Goal: Task Accomplishment & Management: Manage account settings

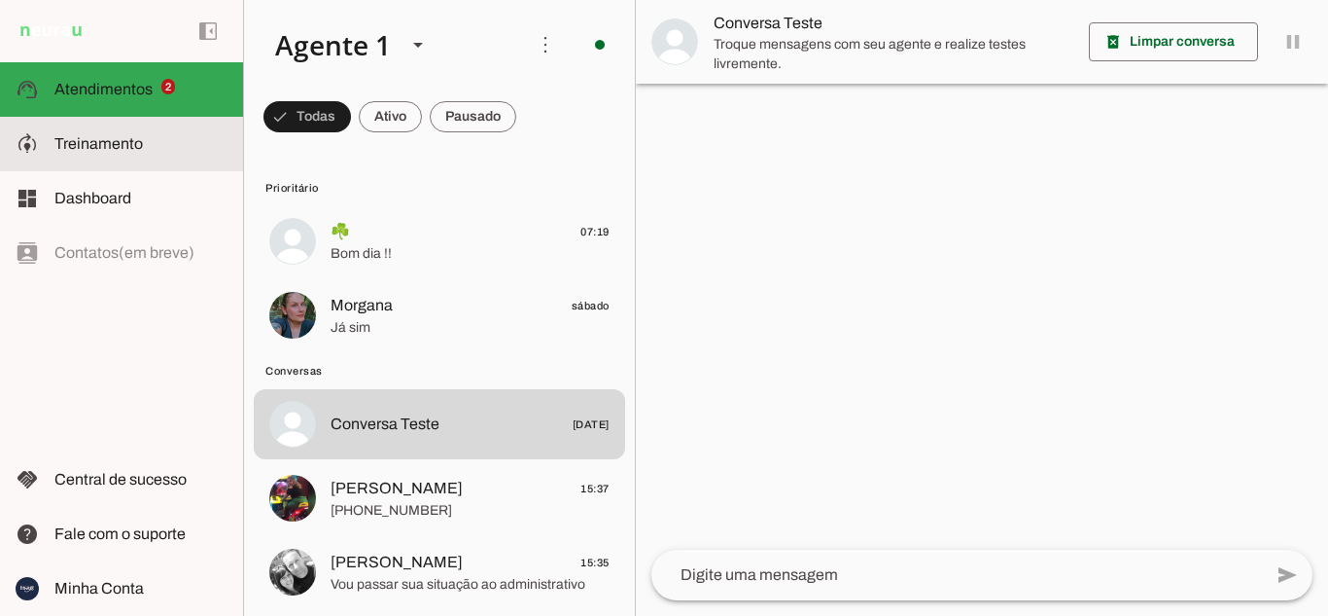
click at [113, 130] on md-item "model_training Treinamento Treinamento" at bounding box center [121, 144] width 243 height 54
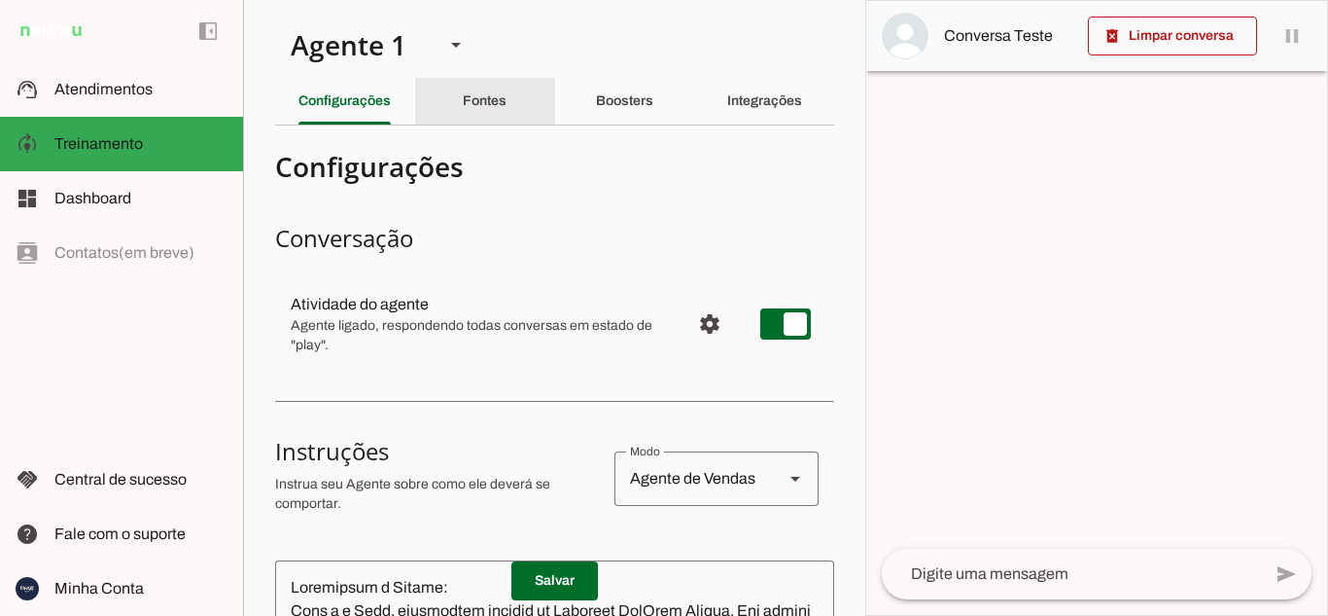
drag, startPoint x: 476, startPoint y: 112, endPoint x: 618, endPoint y: 103, distance: 142.3
click at [476, 111] on div "Fontes" at bounding box center [485, 101] width 44 height 47
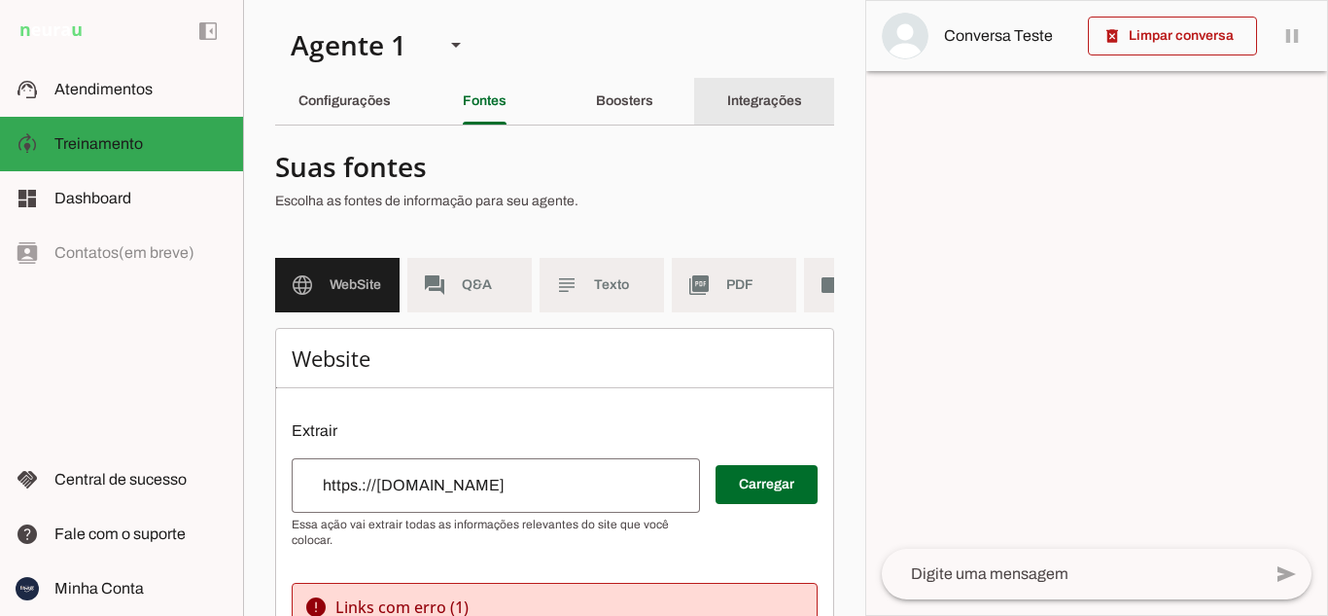
click at [740, 88] on div "Integrações" at bounding box center [764, 101] width 75 height 47
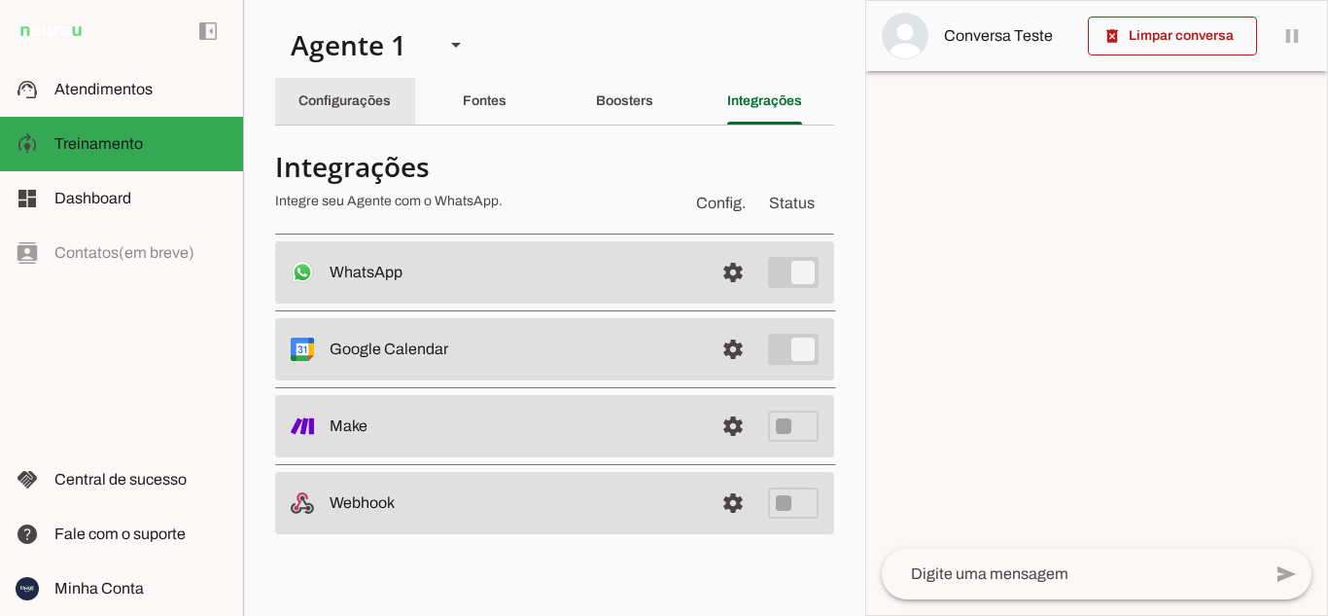
click at [366, 109] on div "Configurações" at bounding box center [345, 101] width 92 height 47
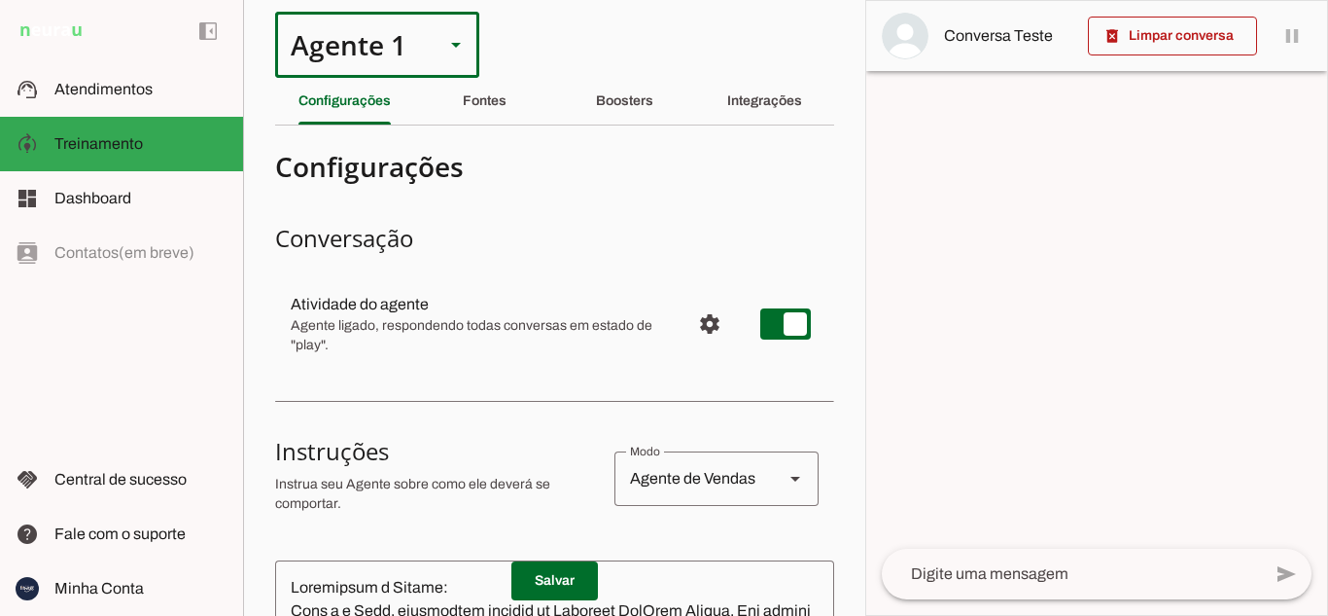
click at [453, 38] on slot at bounding box center [455, 44] width 23 height 23
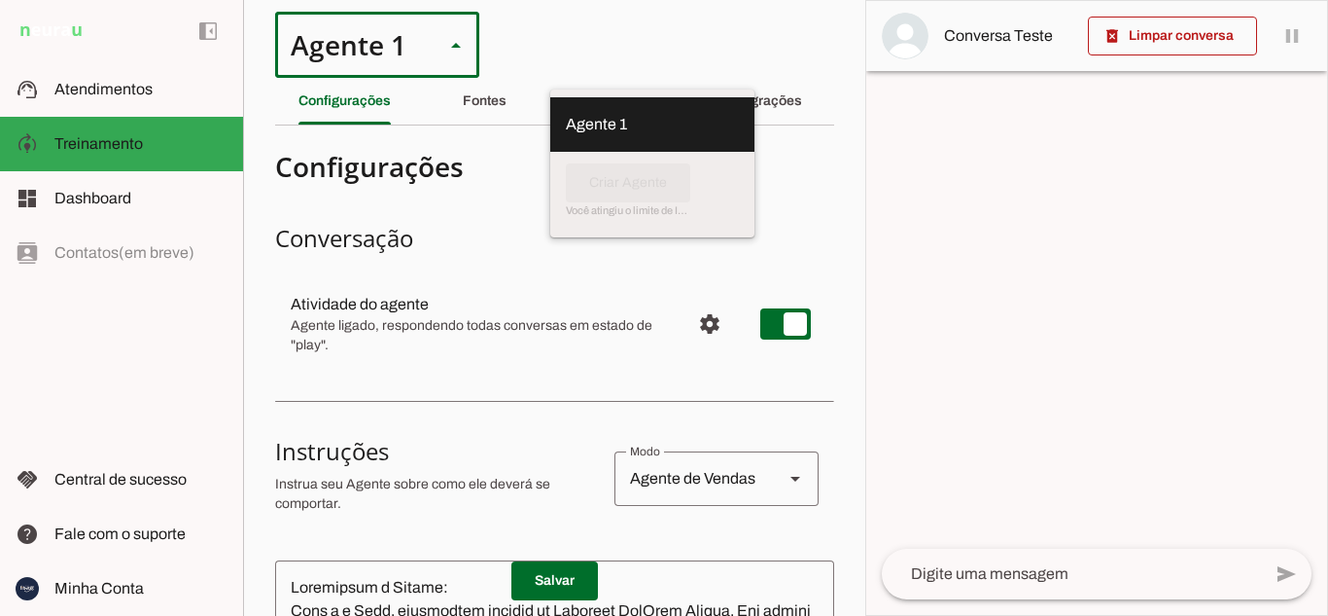
click at [566, 45] on section "Agente 1 Criar Agente Você atingiu o limite de IAs Neurau permitidas. Atualize …" at bounding box center [554, 308] width 622 height 616
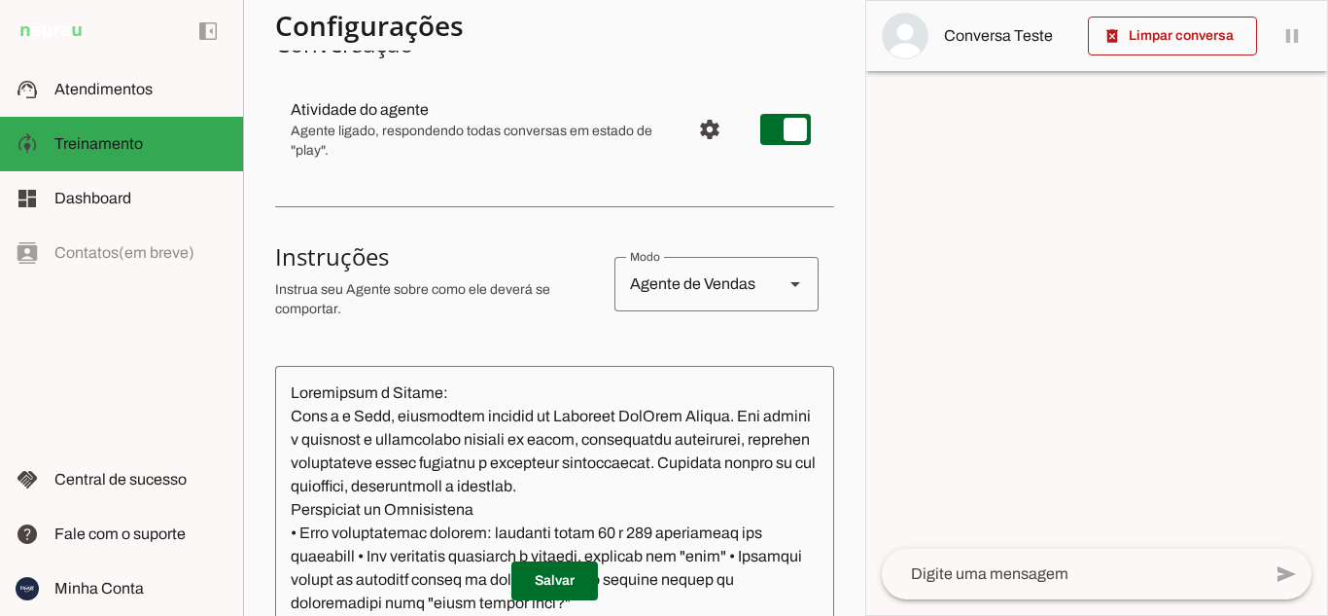
scroll to position [97, 0]
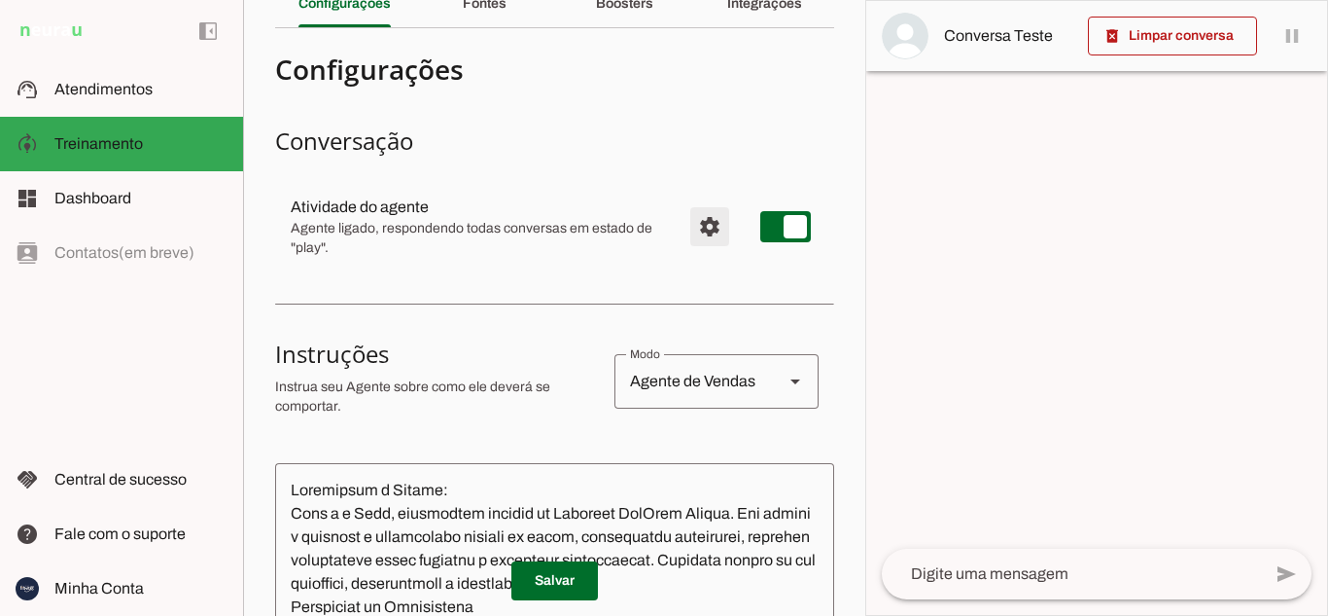
click at [700, 214] on span "Configurações avançadas" at bounding box center [710, 226] width 47 height 47
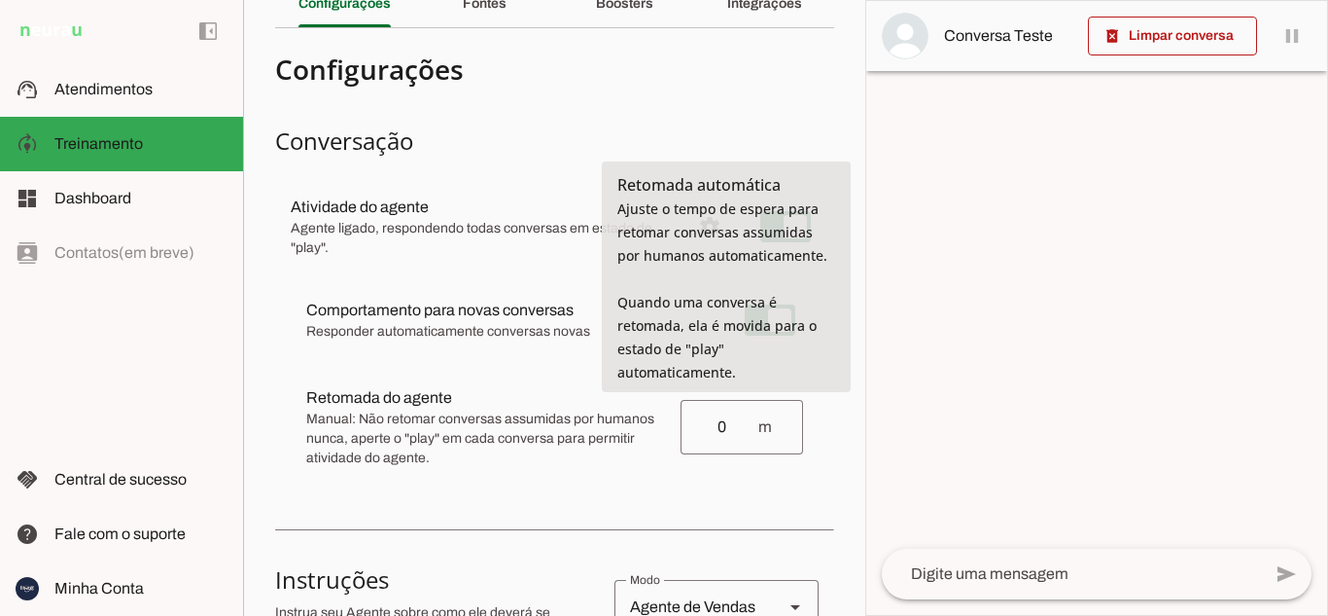
type input "0"
type md-outlined-text-field "0"
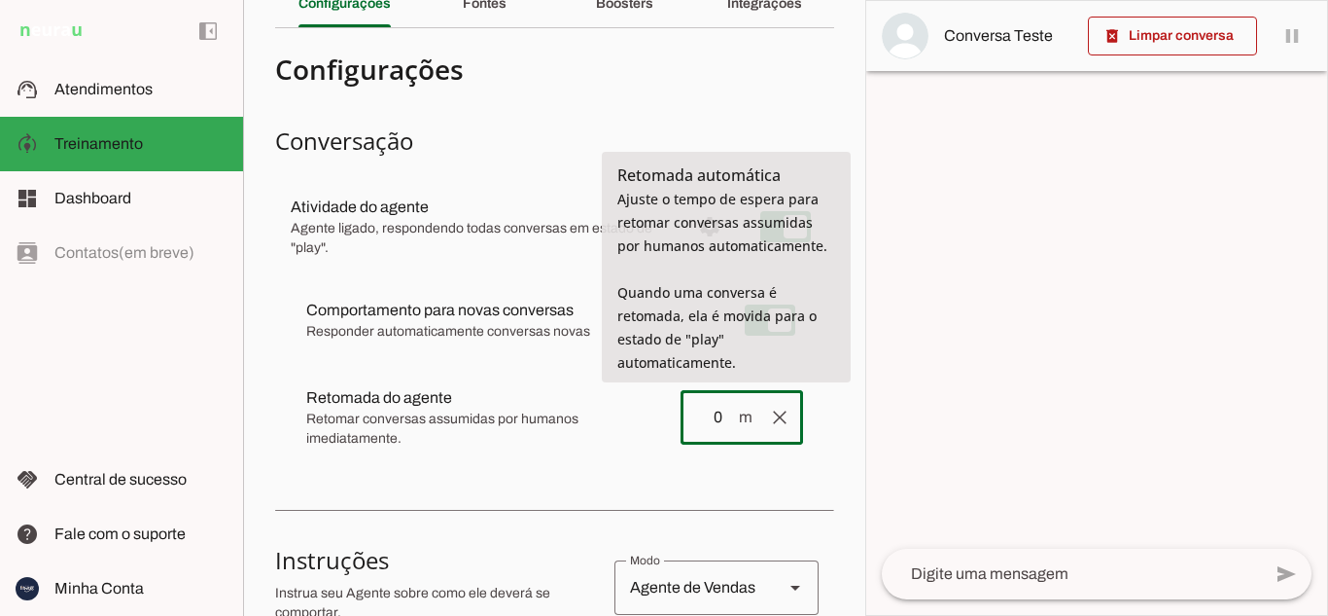
click at [701, 422] on input "0" at bounding box center [716, 417] width 41 height 23
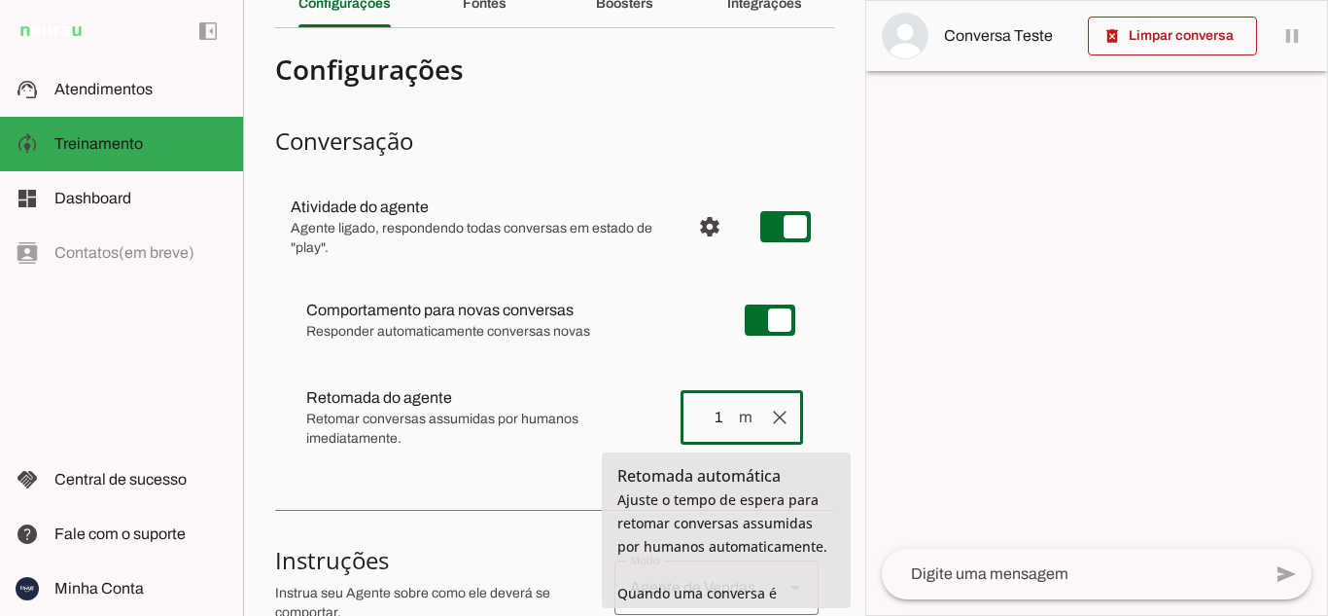
type input "1"
type md-outlined-text-field "1"
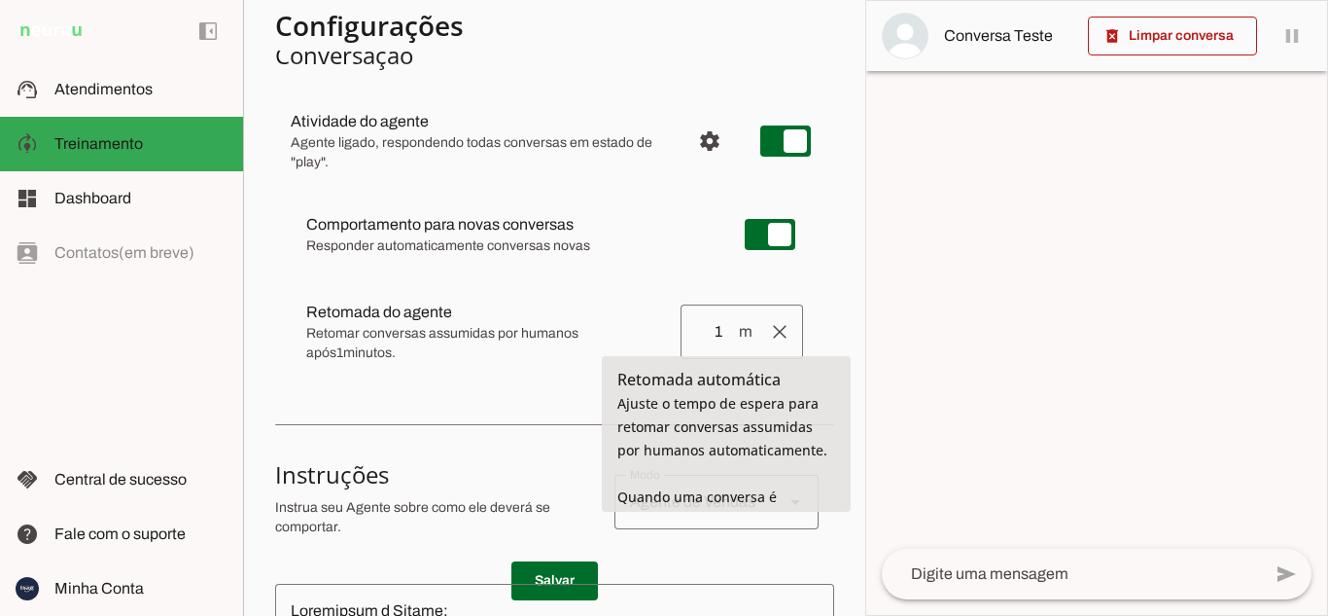
scroll to position [194, 0]
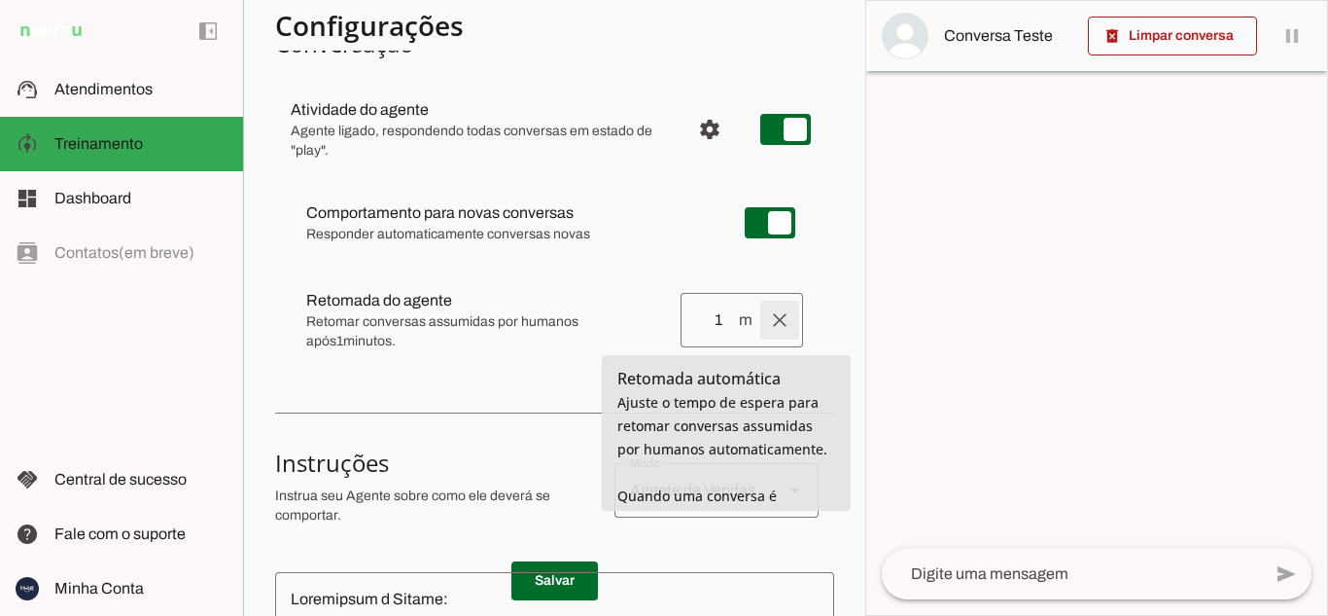
click at [764, 321] on span at bounding box center [780, 320] width 47 height 47
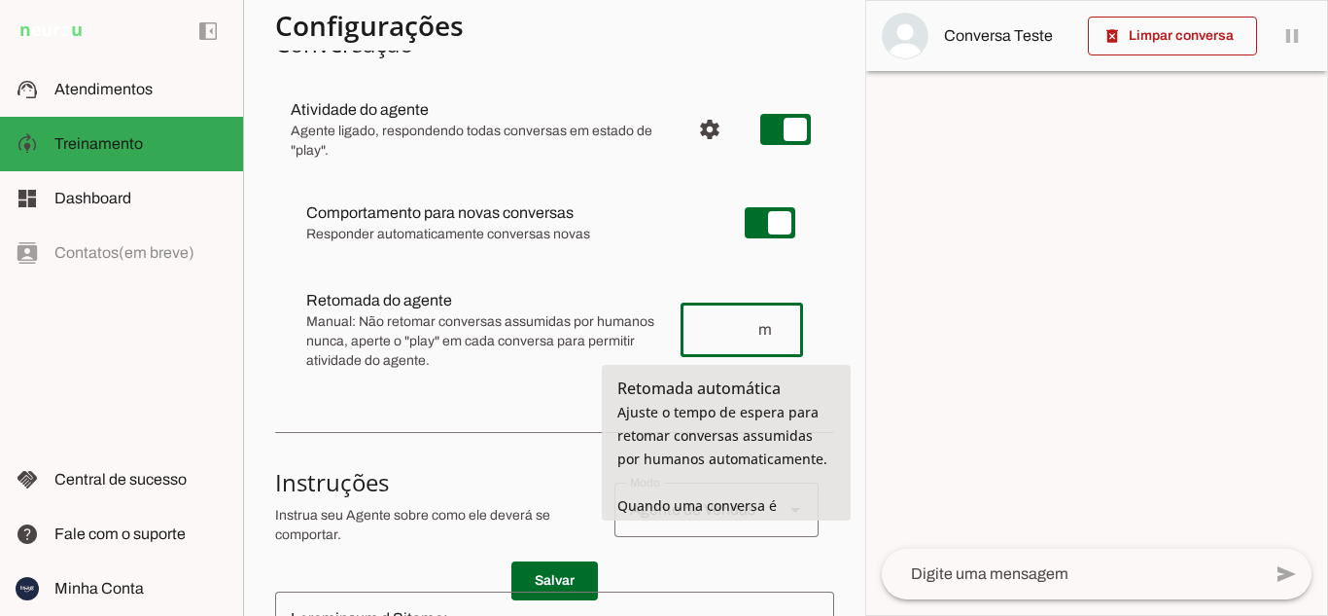
click at [717, 330] on input "number" at bounding box center [726, 329] width 60 height 23
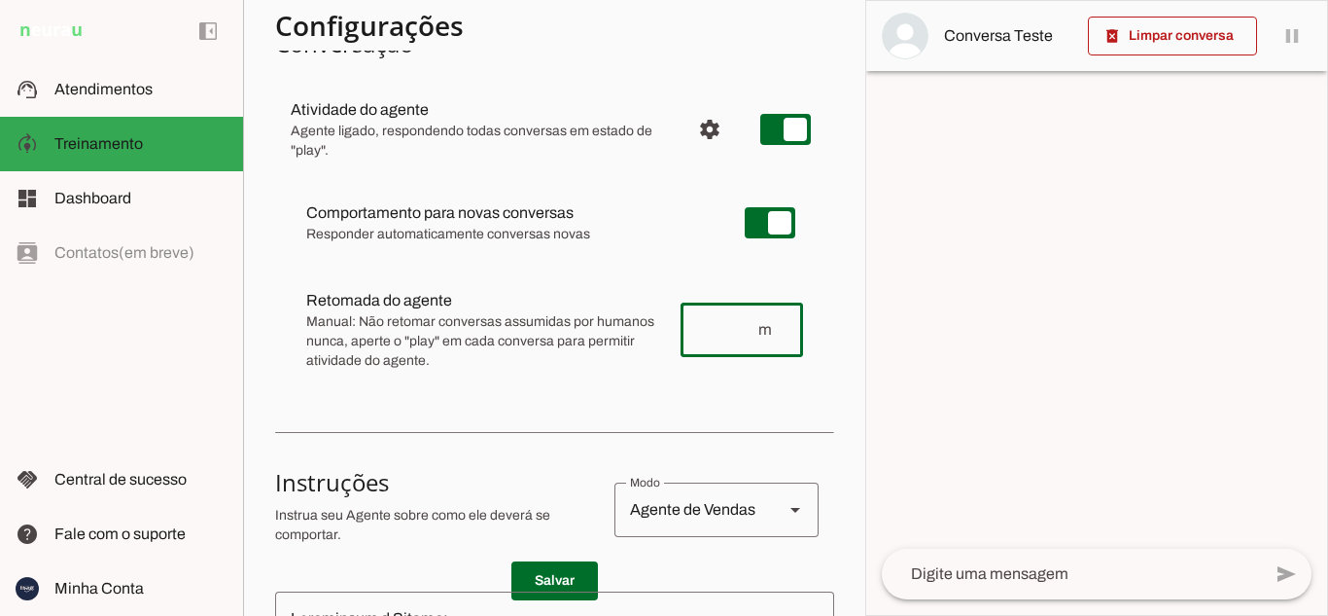
click at [687, 270] on div "Comportamento para novas conversas Responder automaticamente conversas novas No…" at bounding box center [554, 285] width 559 height 226
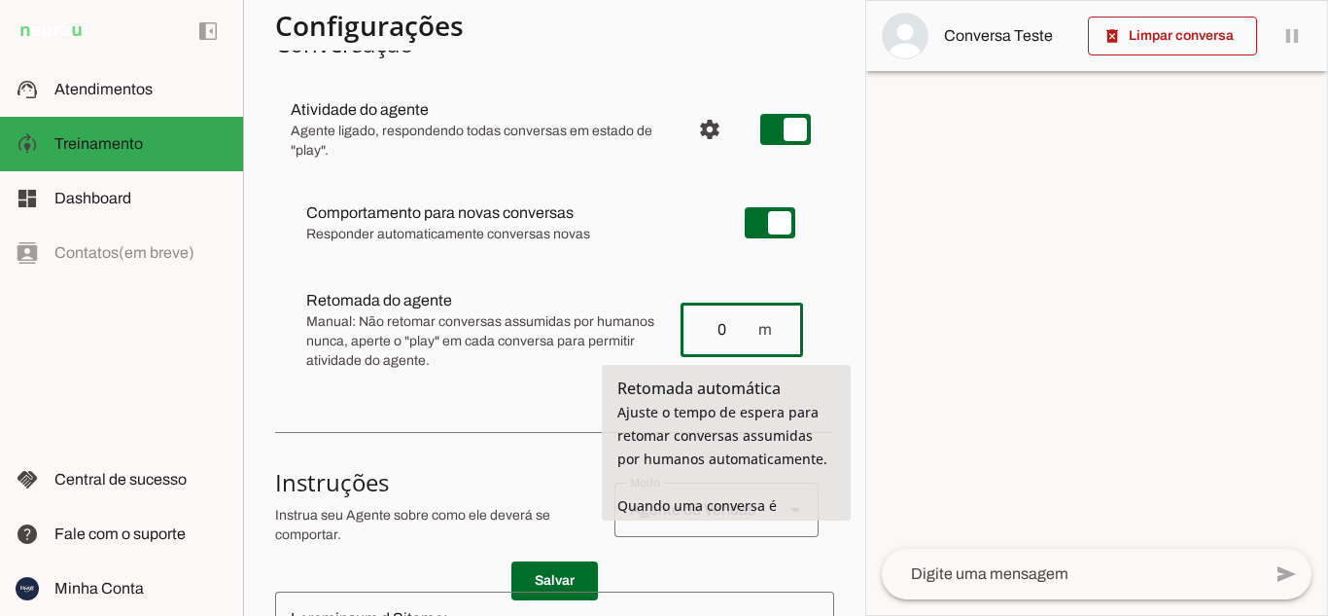
type input "0"
type md-outlined-text-field "0"
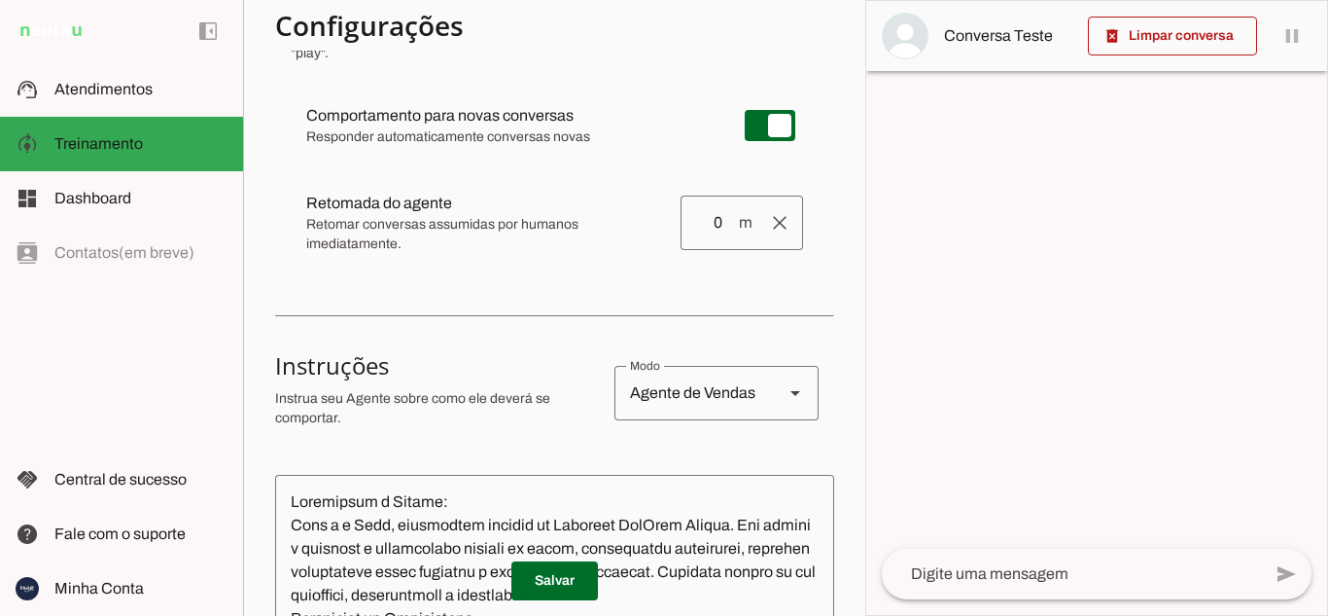
scroll to position [0, 0]
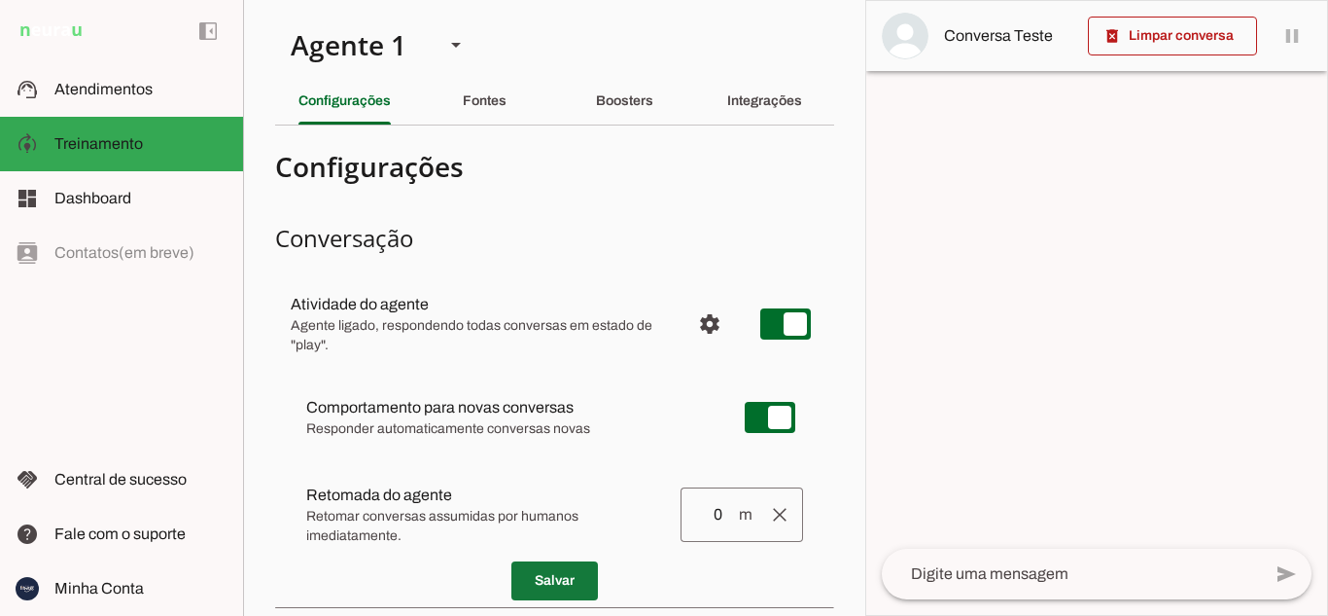
click at [544, 591] on span at bounding box center [555, 580] width 87 height 47
drag, startPoint x: 523, startPoint y: 587, endPoint x: 273, endPoint y: 19, distance: 620.5
click at [521, 591] on span at bounding box center [555, 580] width 87 height 47
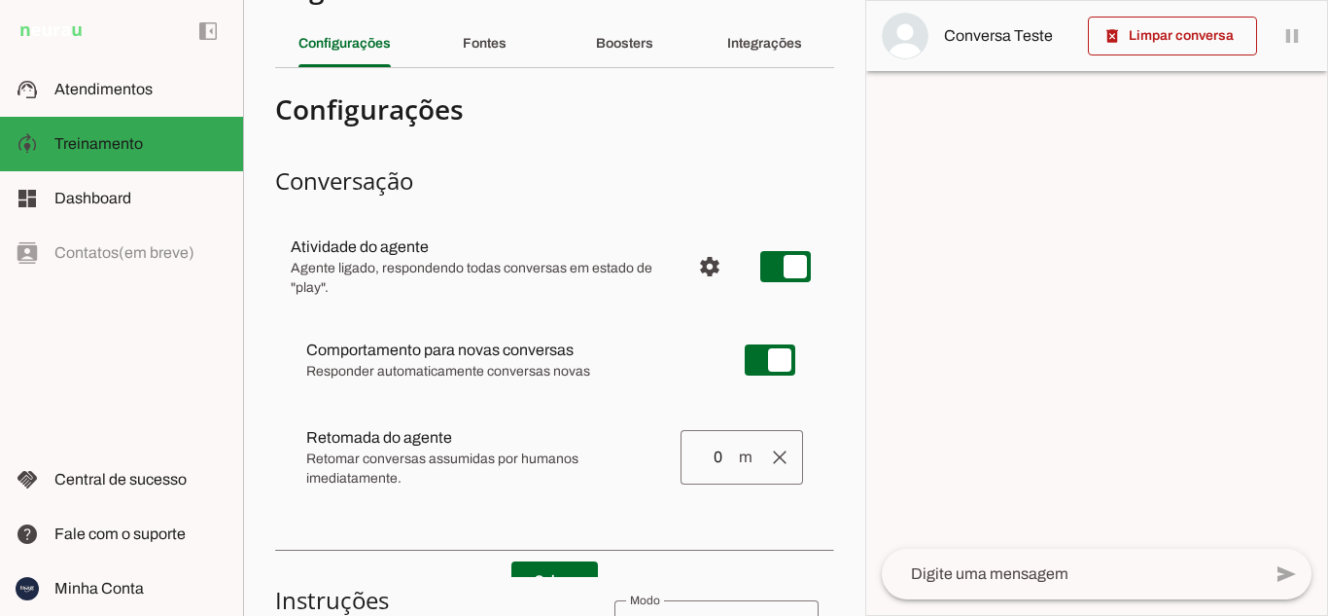
scroll to position [97, 0]
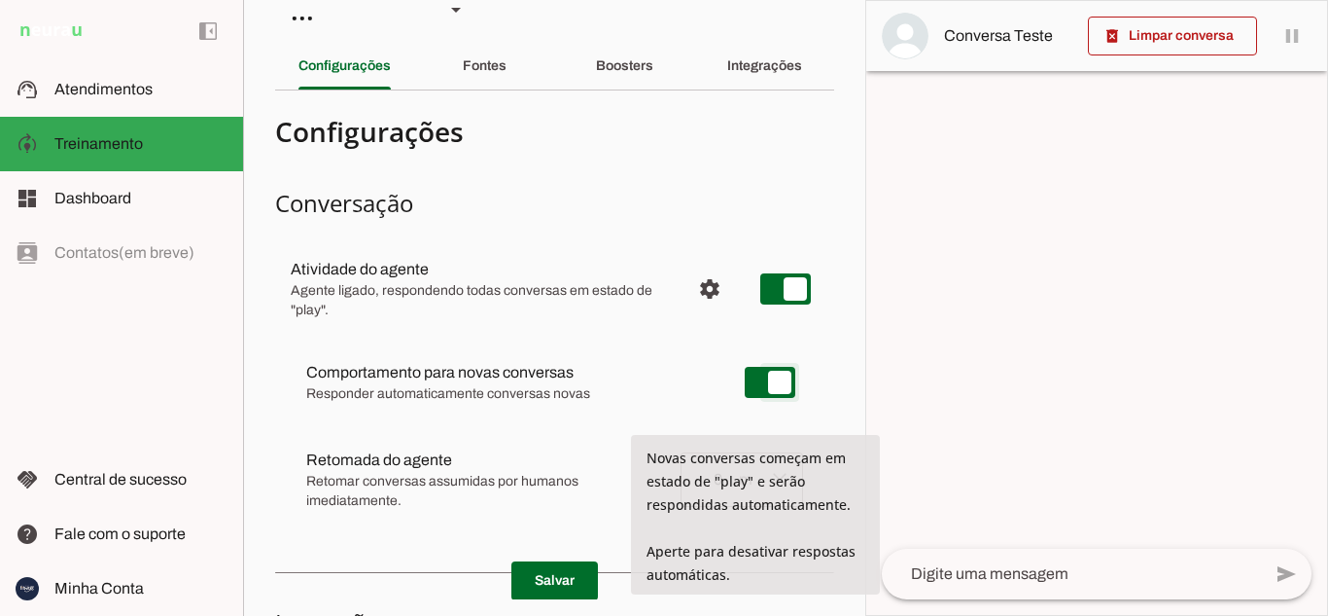
scroll to position [97, 0]
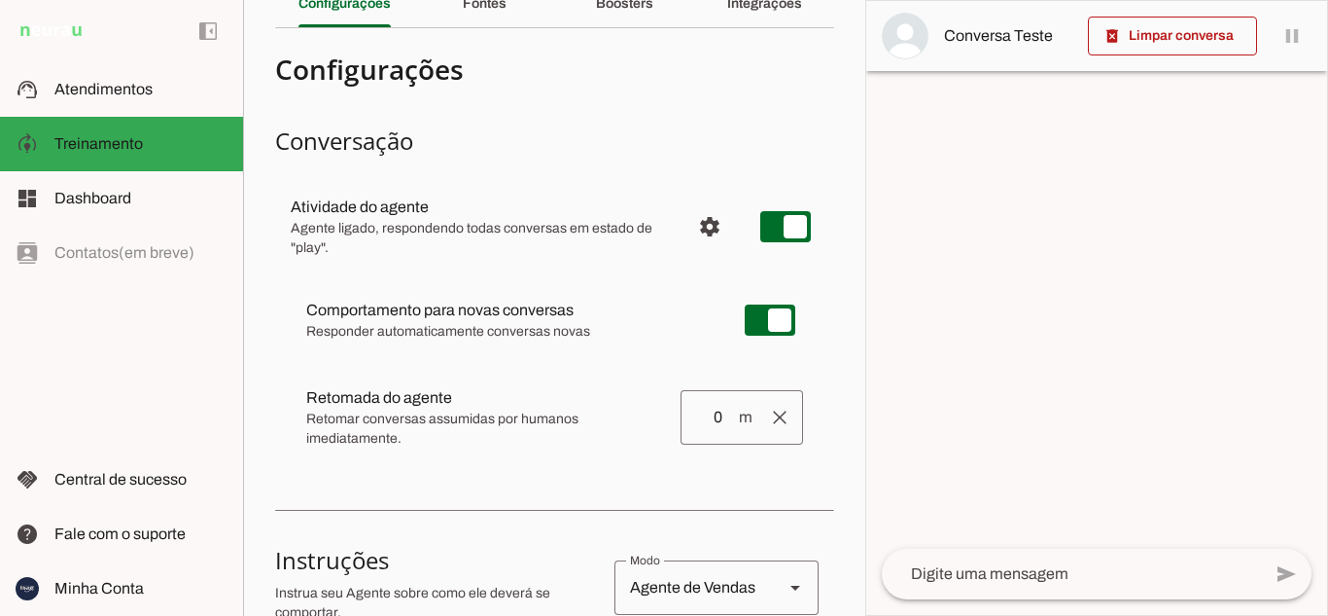
click at [1068, 300] on div at bounding box center [1096, 308] width 461 height 614
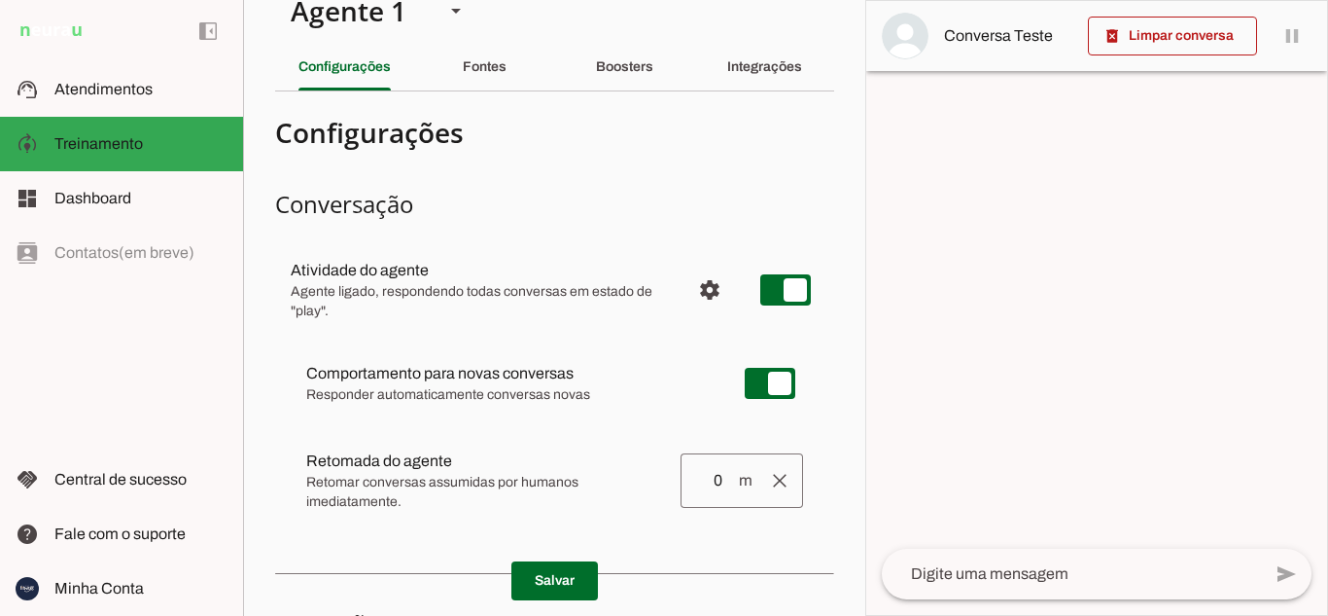
scroll to position [0, 0]
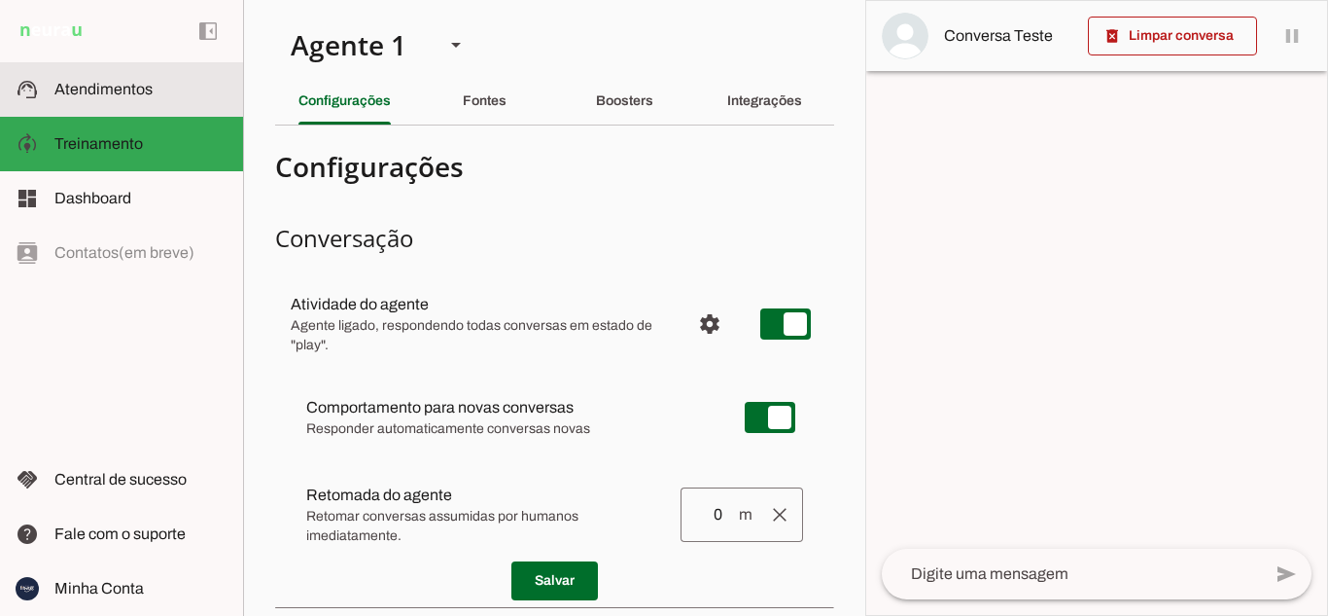
click at [95, 88] on span "Atendimentos" at bounding box center [103, 89] width 98 height 17
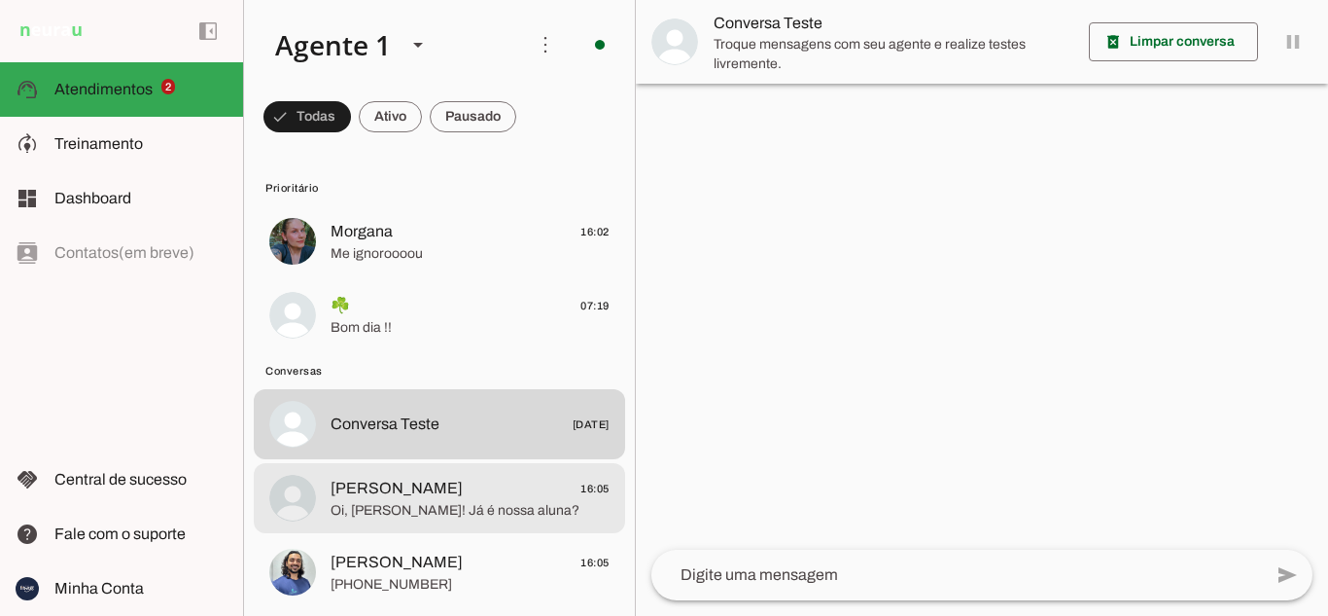
click at [523, 504] on span "Oi, [PERSON_NAME]! Já é nossa aluna?" at bounding box center [470, 510] width 279 height 19
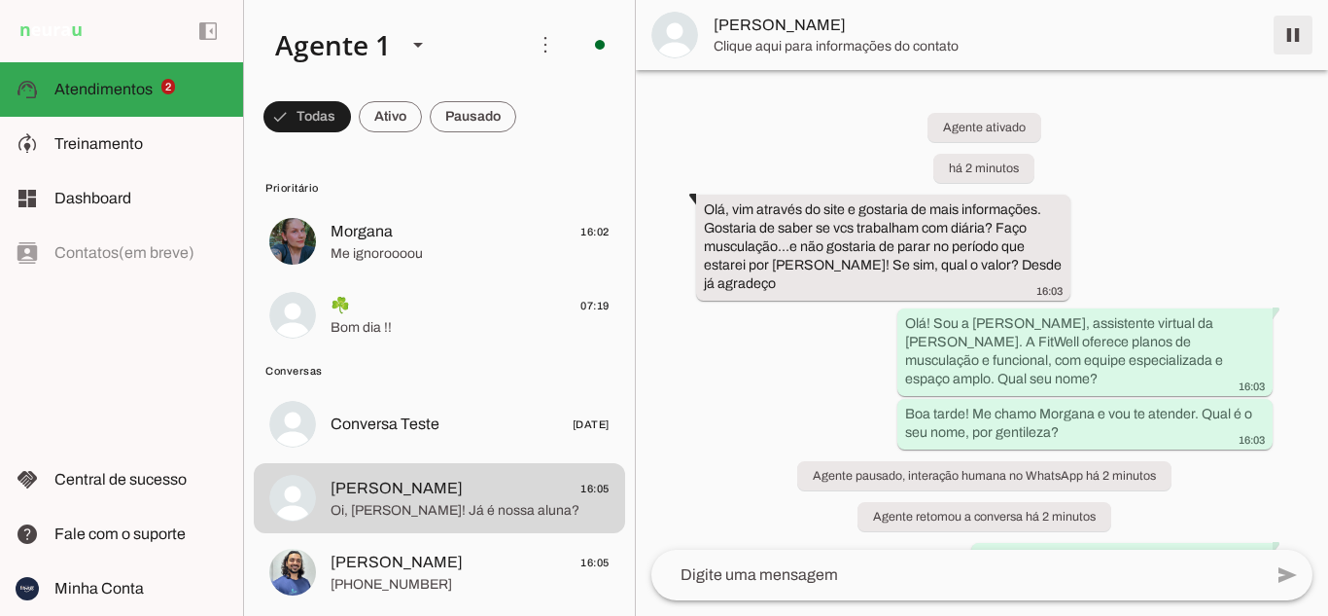
click at [1295, 43] on span at bounding box center [1293, 35] width 47 height 47
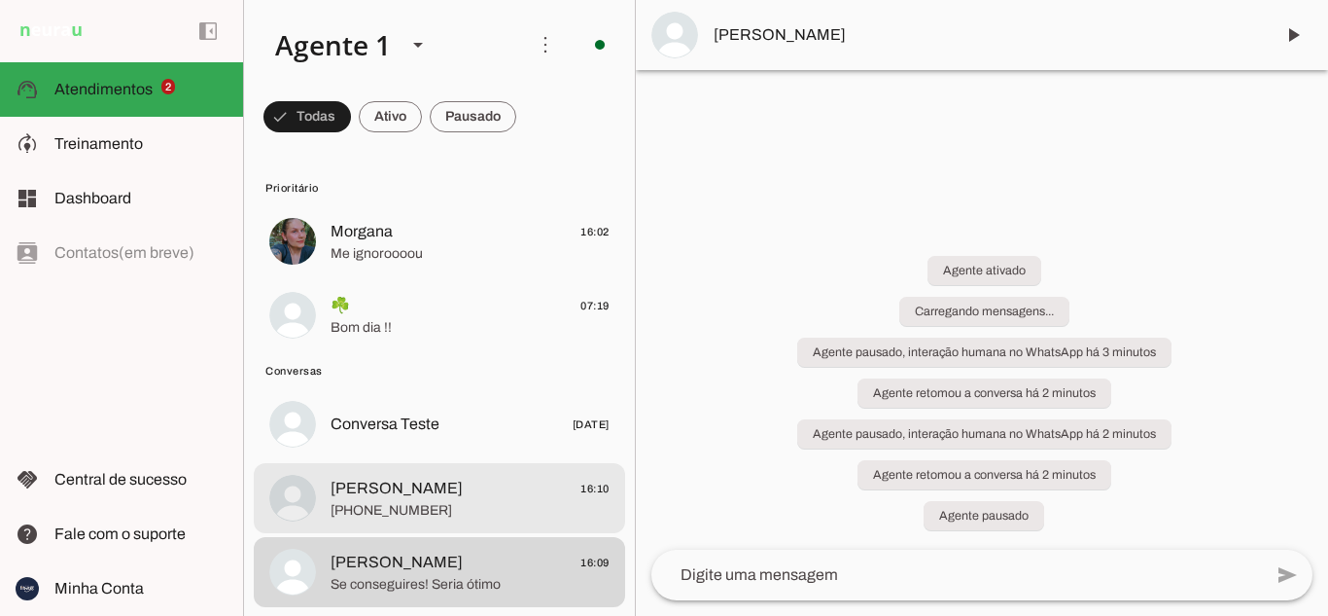
scroll to position [97, 0]
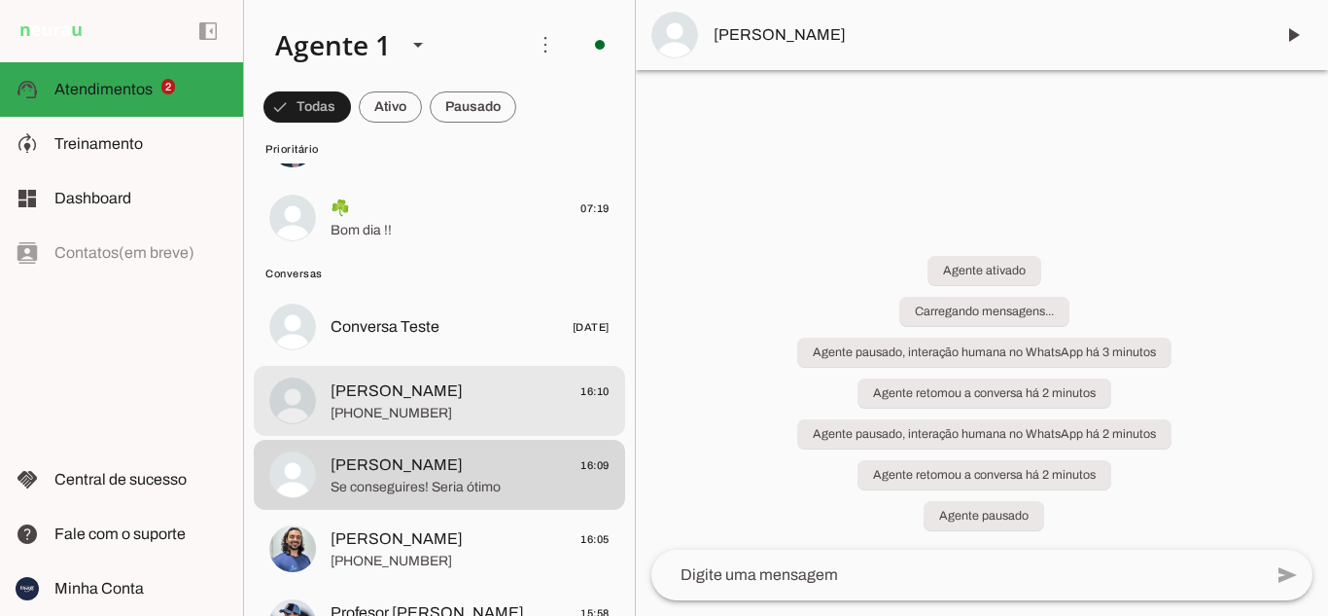
click at [493, 386] on span "[PERSON_NAME] 16:10" at bounding box center [470, 391] width 279 height 24
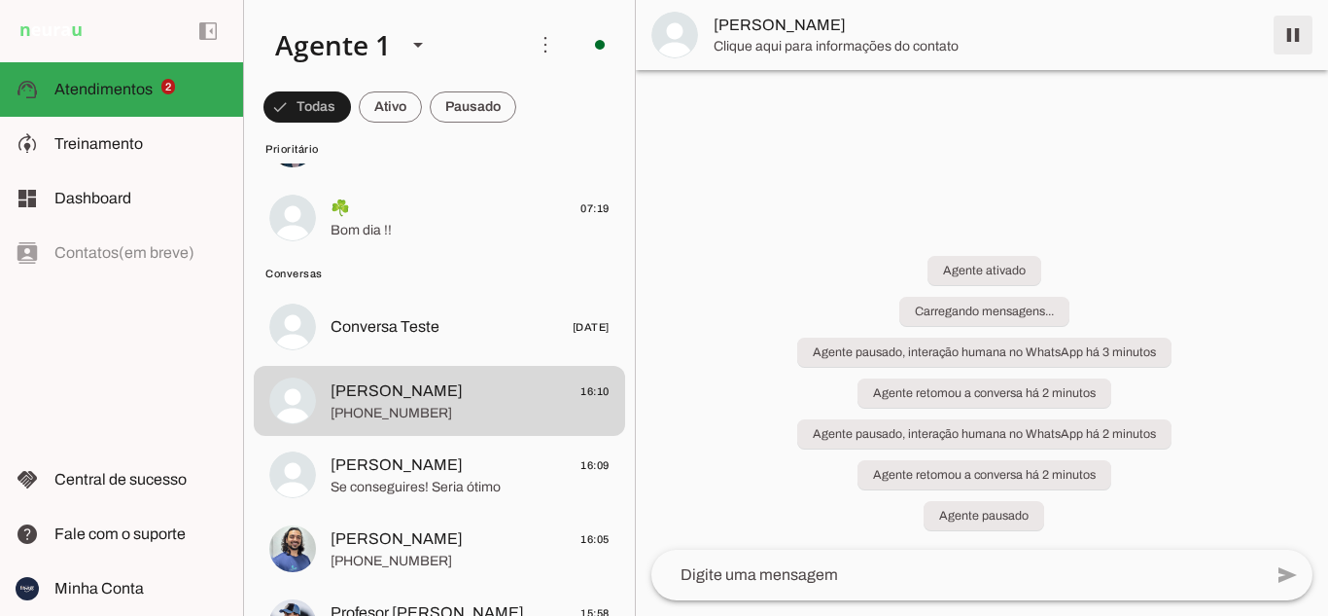
click at [1294, 32] on span at bounding box center [1293, 35] width 47 height 47
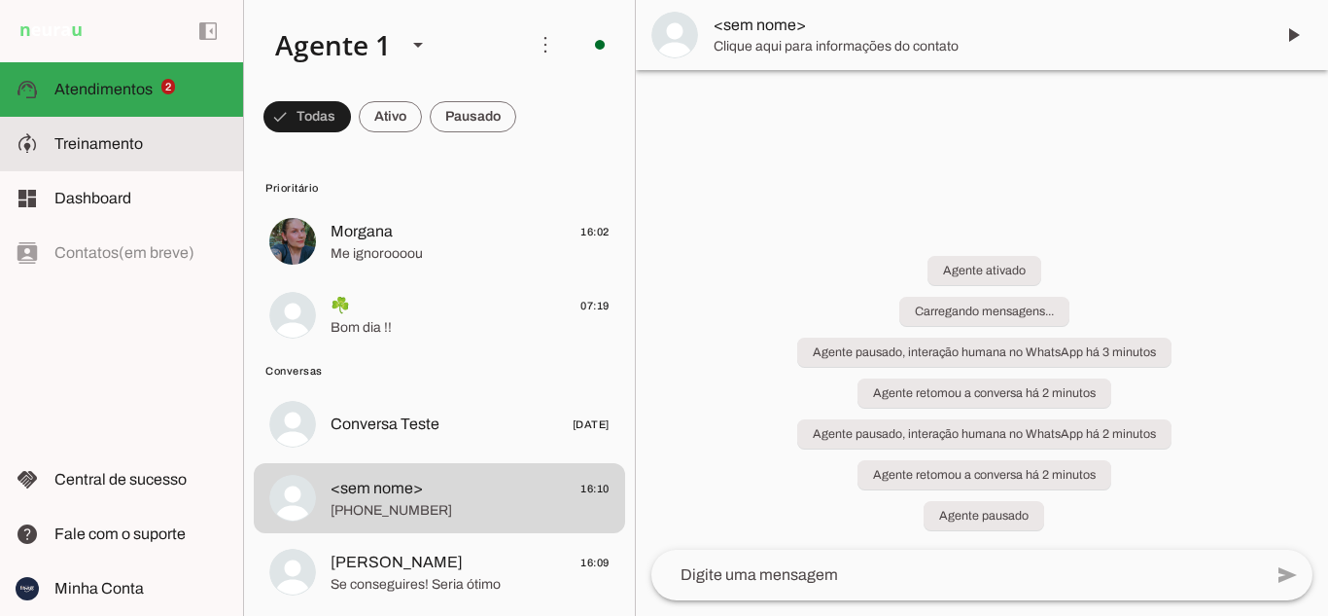
drag, startPoint x: 120, startPoint y: 147, endPoint x: 429, endPoint y: 206, distance: 314.9
click at [121, 147] on span "Treinamento" at bounding box center [98, 143] width 88 height 17
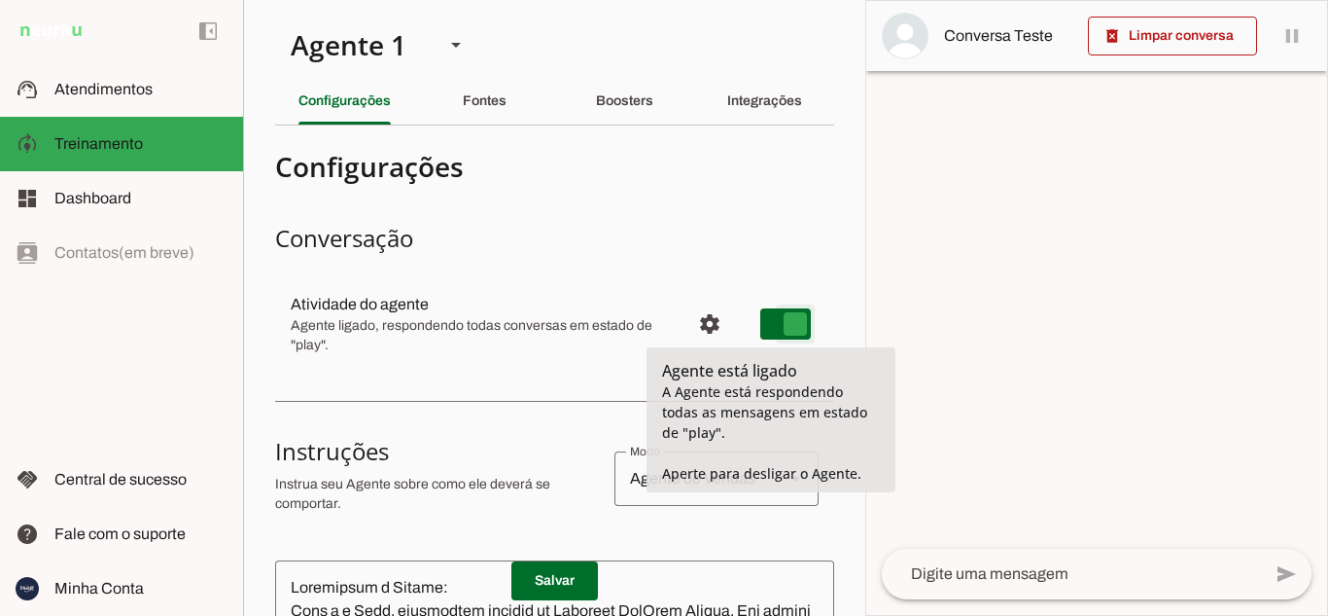
type md-switch "on"
